Goal: Find contact information: Find contact information

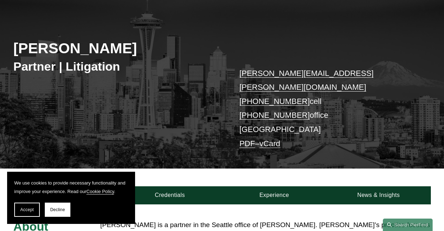
scroll to position [107, 0]
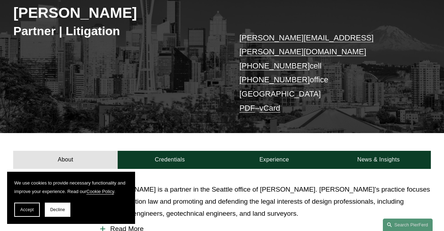
click at [29, 211] on span "Accept" at bounding box center [27, 210] width 14 height 5
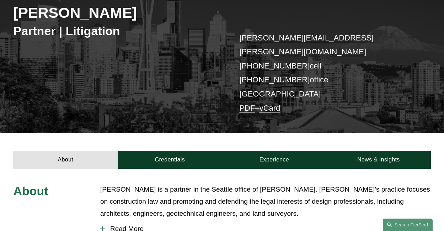
click at [285, 97] on p "frank.harrison@pierferd.com +1.813.850.9139 cell +1.564.215.4988 office Seattle…" at bounding box center [326, 73] width 174 height 85
click at [280, 104] on link "vCard" at bounding box center [270, 108] width 21 height 9
click at [243, 104] on link "PDF" at bounding box center [247, 108] width 16 height 9
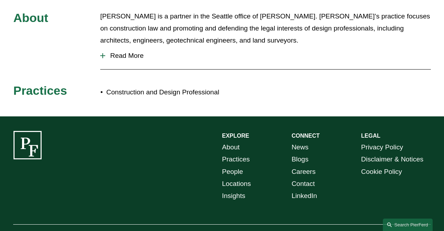
scroll to position [284, 0]
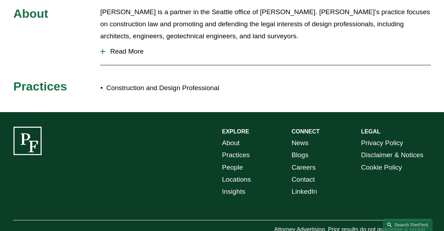
click at [308, 174] on link "Contact" at bounding box center [303, 180] width 23 height 12
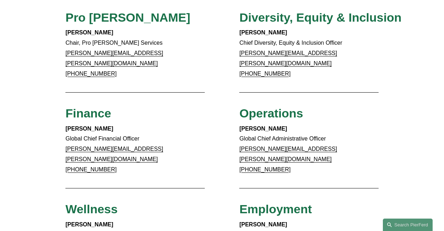
scroll to position [178, 0]
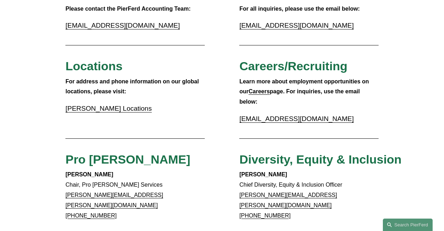
click at [113, 111] on link "[PERSON_NAME] Locations" at bounding box center [108, 108] width 86 height 7
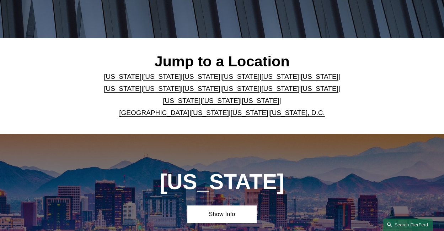
click at [240, 117] on link "Washington" at bounding box center [250, 112] width 38 height 7
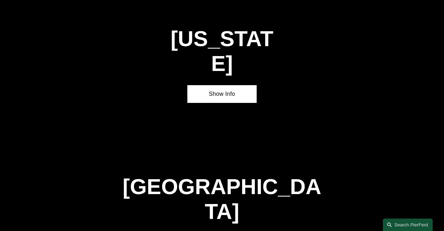
scroll to position [2438, 0]
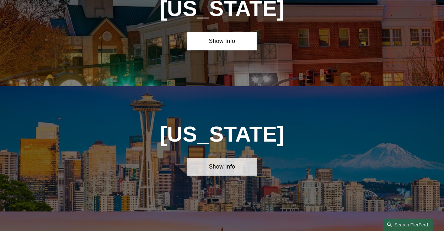
click at [222, 158] on link "Show Info" at bounding box center [222, 167] width 70 height 18
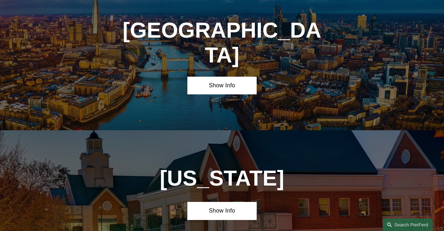
scroll to position [2083, 0]
